Goal: Check status: Check status

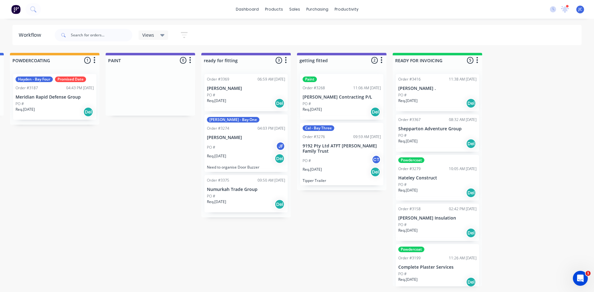
scroll to position [4, 0]
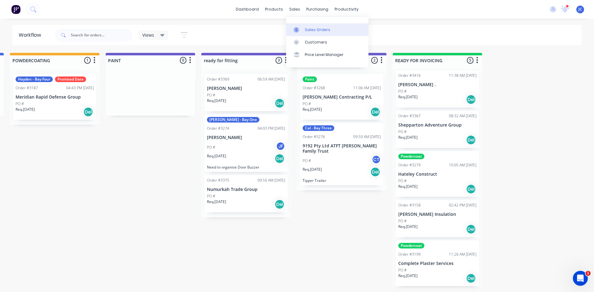
click at [306, 27] on div "Sales Orders" at bounding box center [317, 30] width 25 height 6
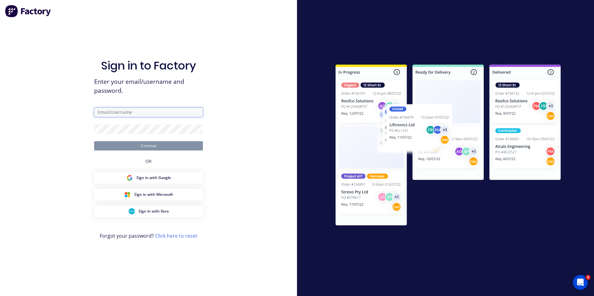
type input "[PERSON_NAME][EMAIL_ADDRESS][DOMAIN_NAME]"
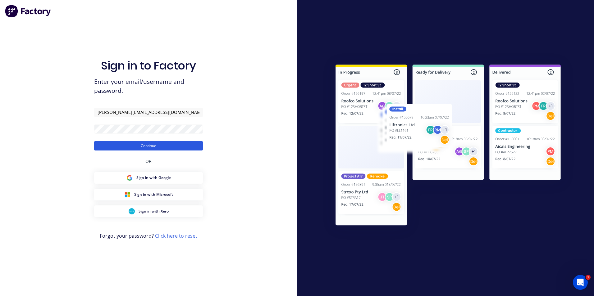
click at [140, 145] on button "Continue" at bounding box center [148, 145] width 109 height 9
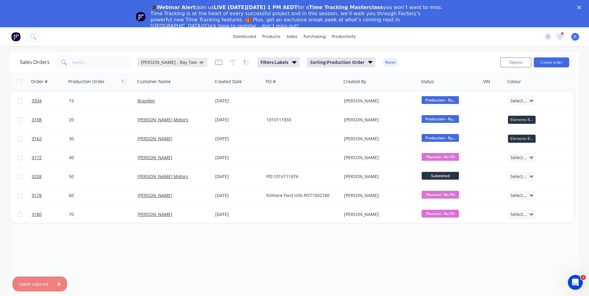
click at [156, 63] on span "[PERSON_NAME] - Bay Two" at bounding box center [169, 62] width 56 height 7
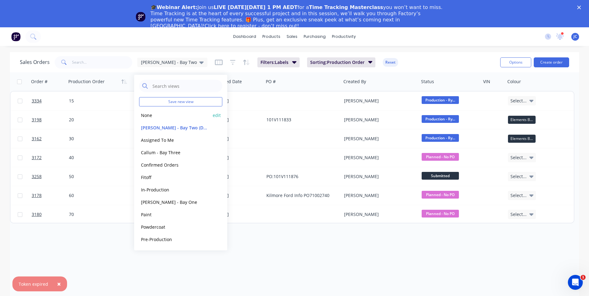
click at [171, 113] on button "None" at bounding box center [174, 115] width 71 height 7
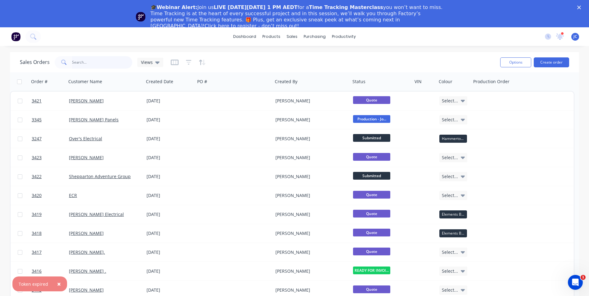
click at [82, 65] on input "text" at bounding box center [102, 62] width 61 height 12
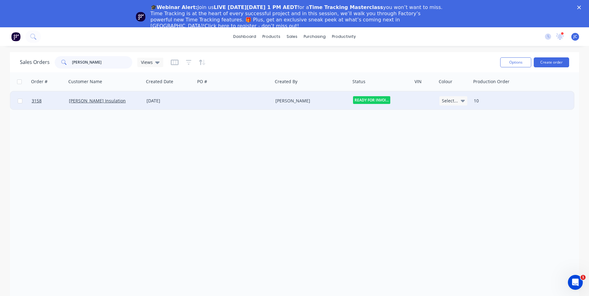
type input "[PERSON_NAME]"
click at [90, 105] on div "[PERSON_NAME] Insulation" at bounding box center [105, 101] width 78 height 19
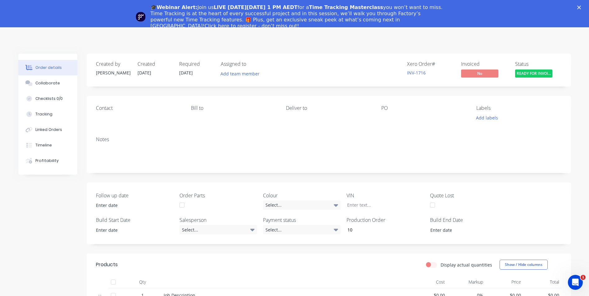
click at [581, 7] on icon "Close" at bounding box center [579, 8] width 4 height 4
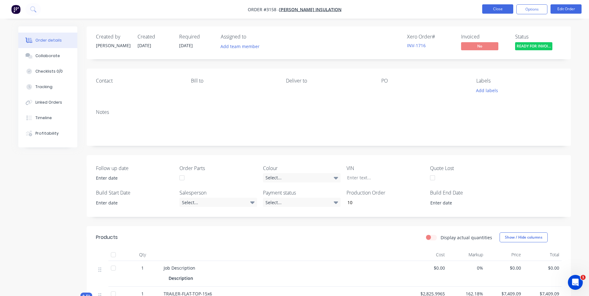
click at [497, 13] on button "Close" at bounding box center [497, 8] width 31 height 9
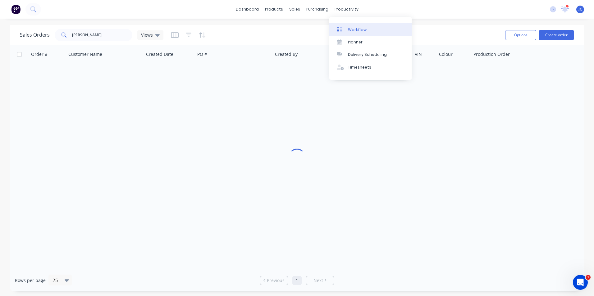
click at [363, 29] on div "Workflow" at bounding box center [357, 30] width 19 height 6
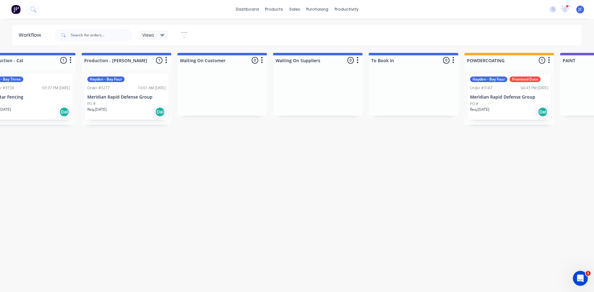
scroll to position [0, 848]
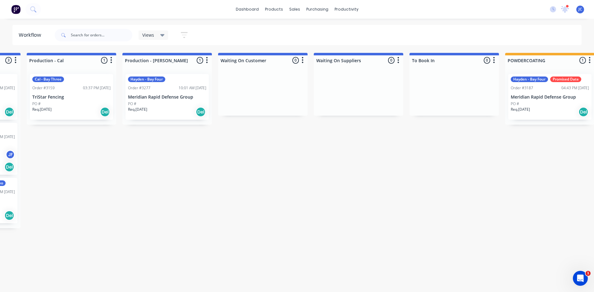
click at [176, 112] on div "Req. [DATE] Del" at bounding box center [167, 112] width 78 height 11
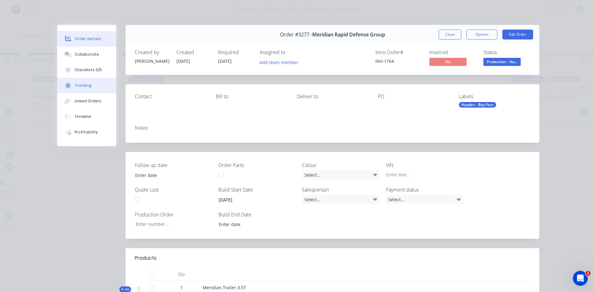
click at [93, 88] on button "Tracking" at bounding box center [86, 86] width 59 height 16
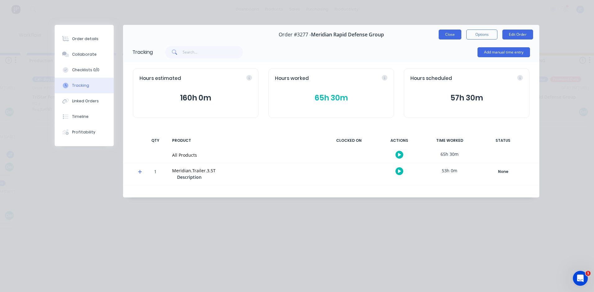
click at [445, 32] on button "Close" at bounding box center [450, 35] width 23 height 10
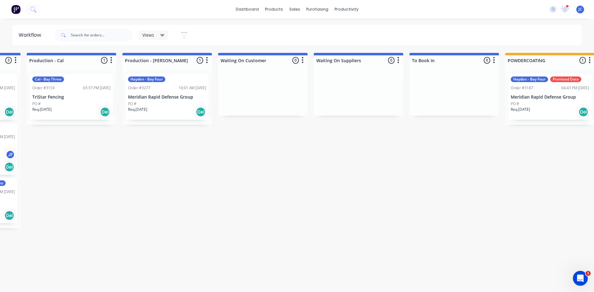
scroll to position [0, 1343]
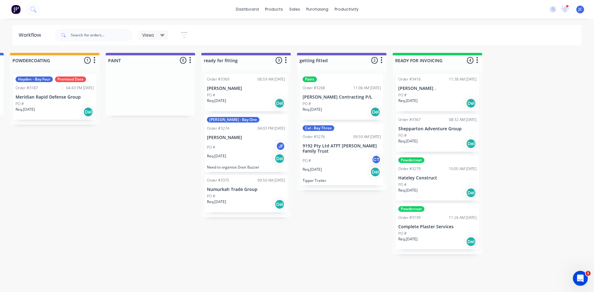
click at [68, 99] on p "Meridian Rapid Defense Group" at bounding box center [55, 96] width 78 height 5
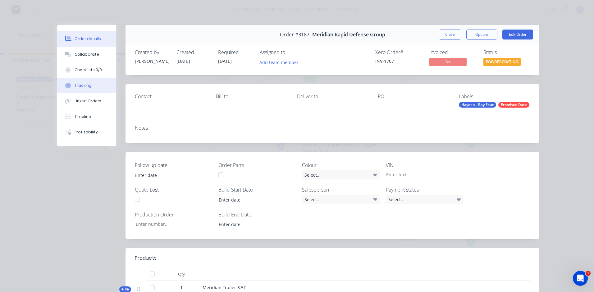
click at [87, 87] on div "Tracking" at bounding box center [83, 86] width 17 height 6
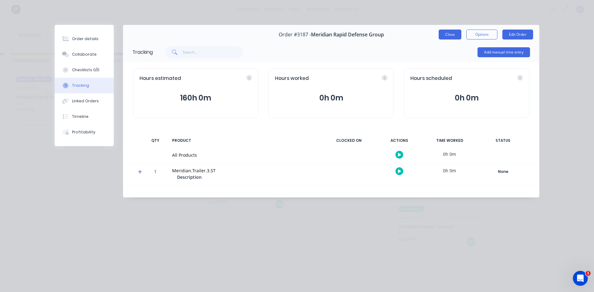
click at [453, 32] on button "Close" at bounding box center [450, 35] width 23 height 10
